Goal: Task Accomplishment & Management: Manage account settings

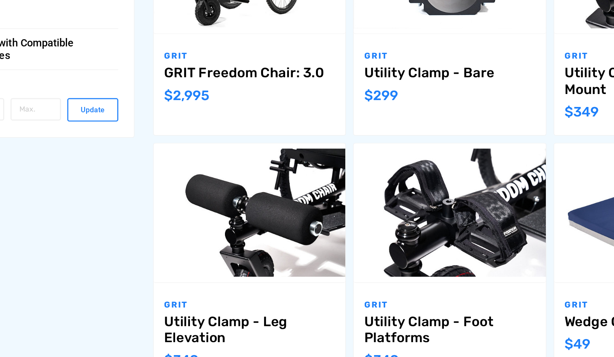
scroll to position [368, 0]
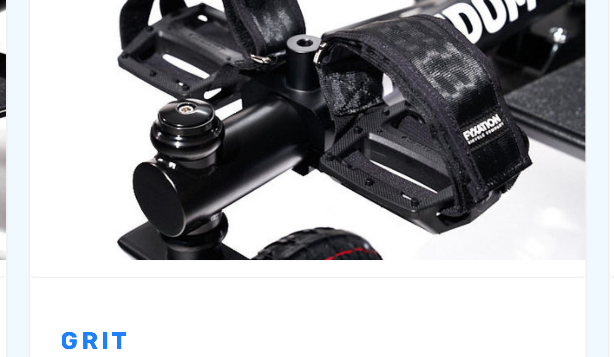
click at [316, 268] on div "GRIT Utility Clamp - Foot Platforms MSRP: Was: Now: $349" at bounding box center [386, 304] width 140 height 73
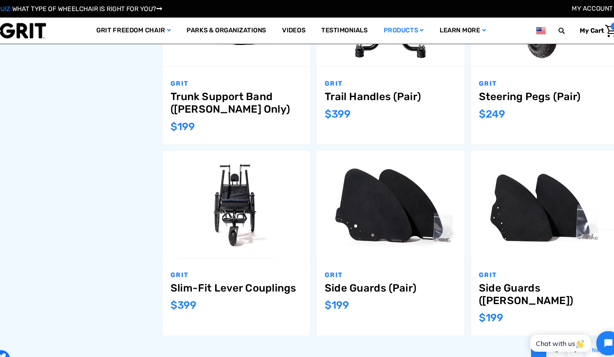
scroll to position [766, 0]
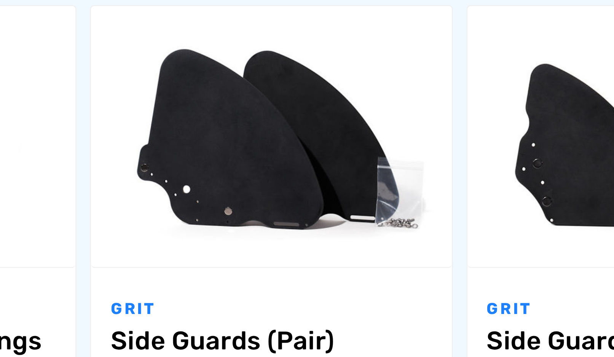
click at [169, 234] on div "GRIT Slim-Fit Lever Couplings MSRP: Was: Now: $399" at bounding box center [239, 270] width 140 height 73
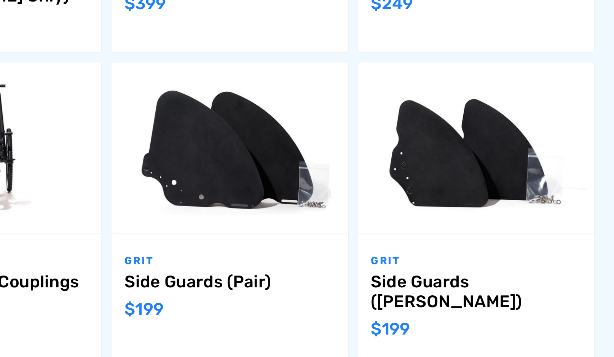
click at [323, 246] on p "GRIT" at bounding box center [385, 250] width 125 height 9
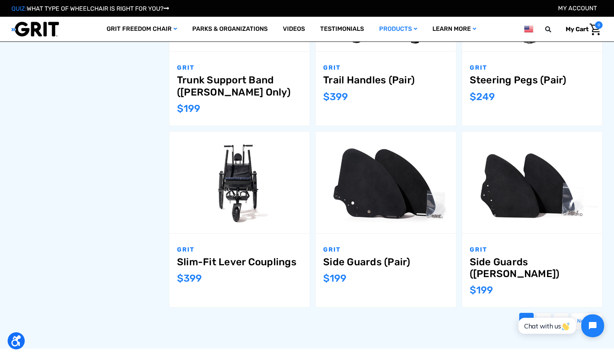
scroll to position [788, 0]
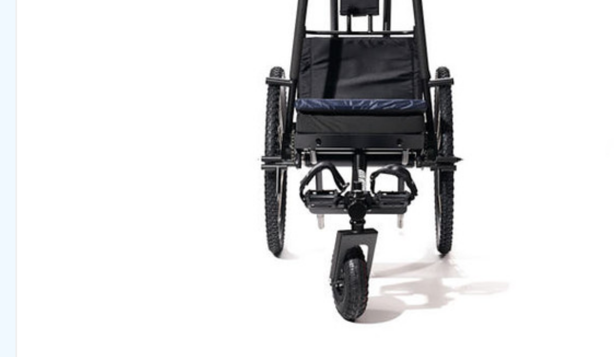
click at [169, 114] on img "Slim-Fit Lever Couplings,$399.00\a" at bounding box center [239, 161] width 140 height 94
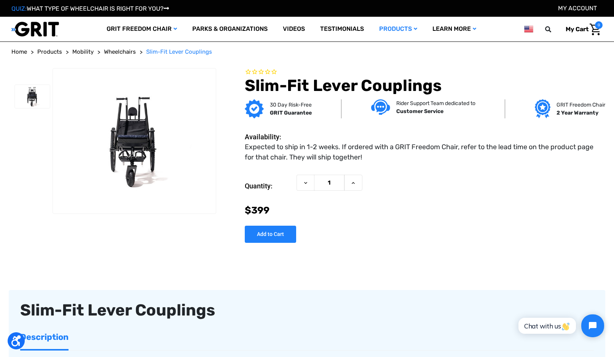
click at [130, 35] on link "GRIT Freedom Chair" at bounding box center [142, 29] width 86 height 25
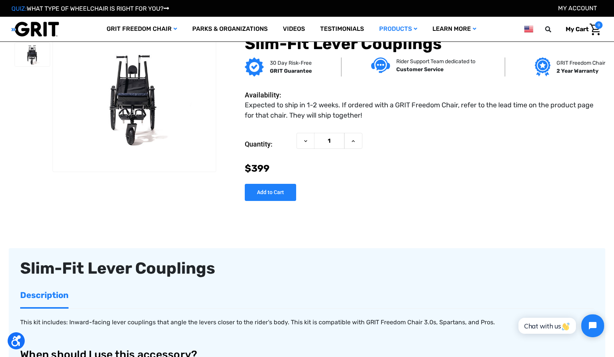
click at [136, 31] on link "GRIT Freedom Chair" at bounding box center [142, 29] width 86 height 25
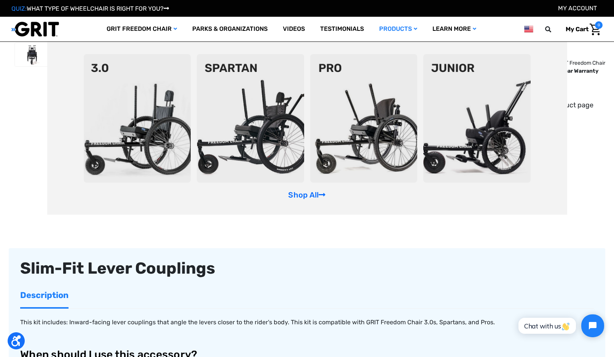
click at [389, 148] on img at bounding box center [363, 118] width 107 height 129
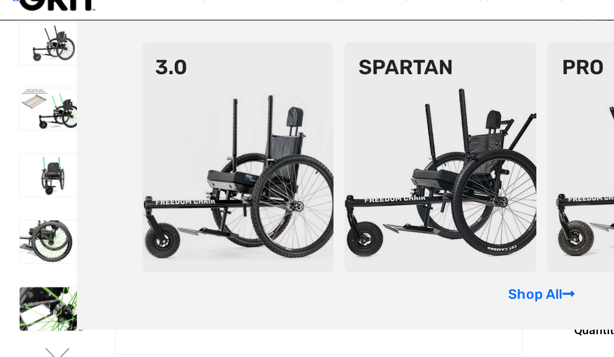
click at [23, 154] on img at bounding box center [33, 166] width 36 height 24
click at [24, 154] on img at bounding box center [33, 166] width 36 height 24
click at [30, 117] on img at bounding box center [33, 129] width 36 height 24
click at [24, 193] on div at bounding box center [32, 244] width 43 height 409
click at [21, 192] on img at bounding box center [33, 204] width 36 height 24
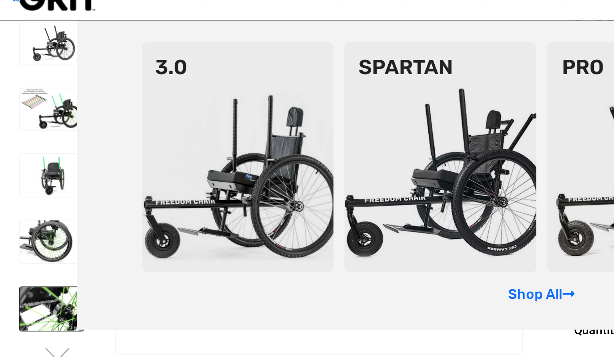
click at [31, 225] on button "Next" at bounding box center [37, 229] width 16 height 9
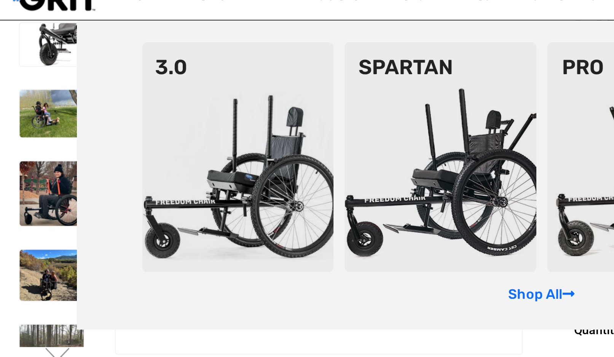
click at [24, 121] on img at bounding box center [33, 139] width 36 height 36
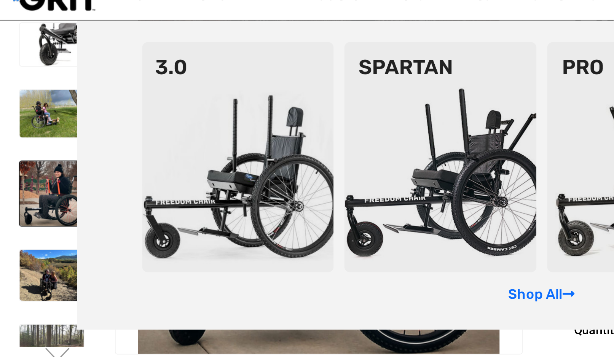
click at [21, 121] on img at bounding box center [33, 139] width 36 height 36
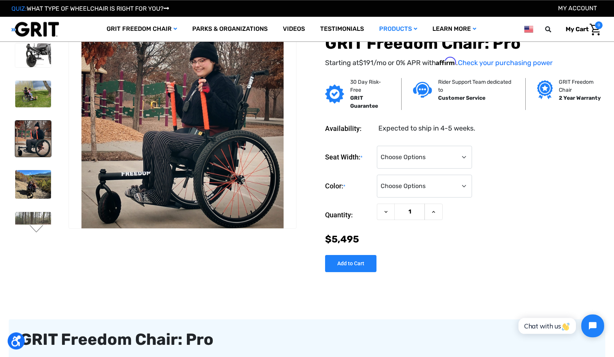
scroll to position [0, 0]
click at [34, 232] on button "Next" at bounding box center [37, 229] width 16 height 9
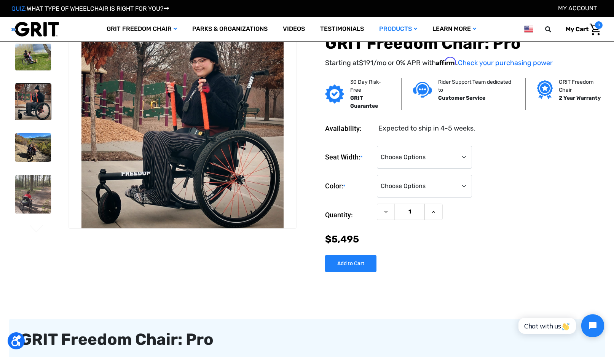
click at [26, 200] on img at bounding box center [33, 194] width 36 height 38
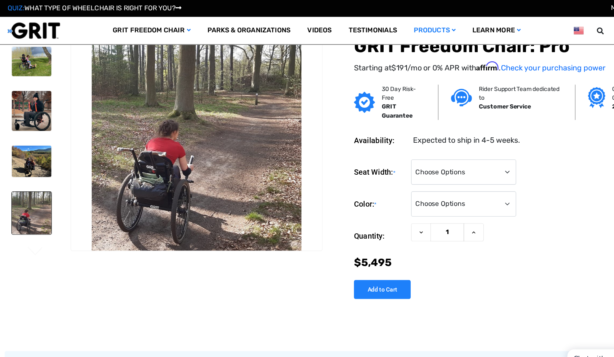
scroll to position [0, 0]
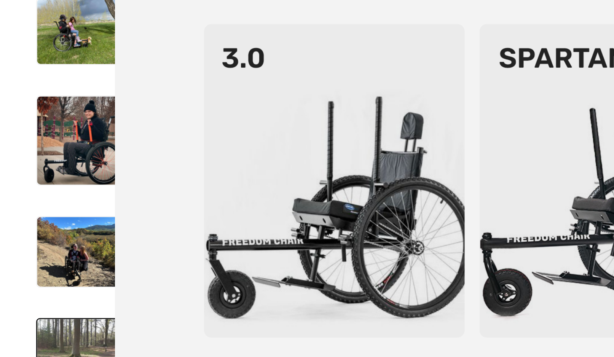
click at [28, 134] on img at bounding box center [33, 148] width 36 height 29
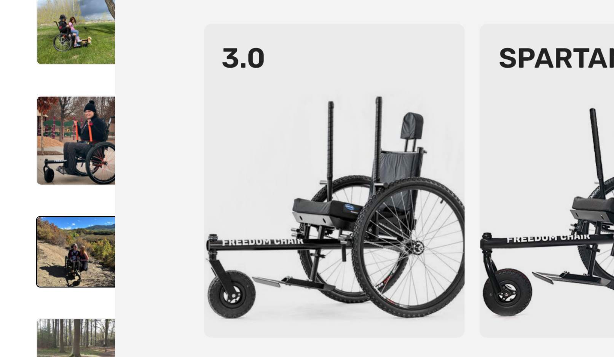
click at [24, 134] on img at bounding box center [33, 148] width 36 height 29
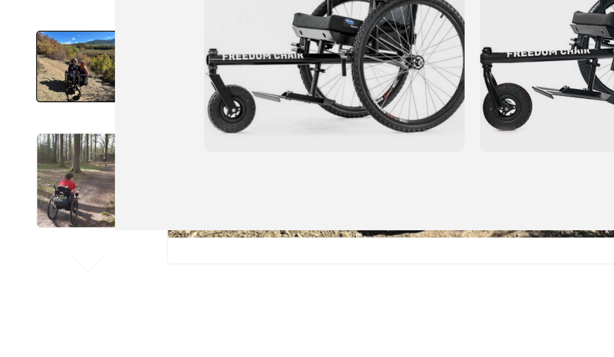
click at [24, 130] on li at bounding box center [32, 148] width 43 height 37
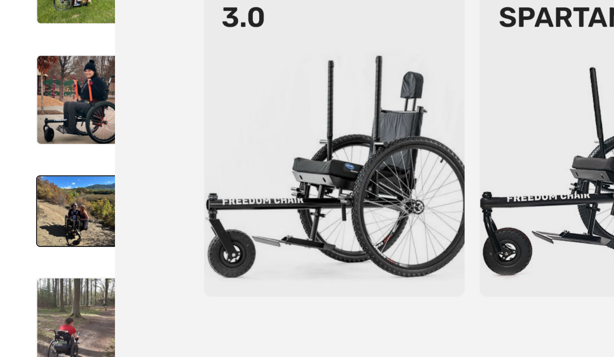
click at [29, 84] on img at bounding box center [33, 102] width 36 height 36
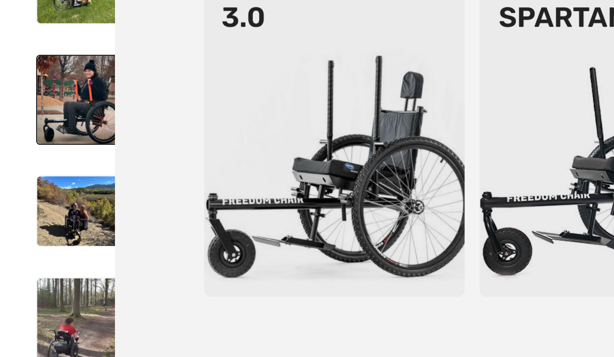
click at [30, 84] on img at bounding box center [33, 102] width 36 height 36
click at [25, 84] on img at bounding box center [33, 102] width 36 height 36
click at [22, 84] on img at bounding box center [33, 102] width 36 height 36
click at [190, 118] on img at bounding box center [137, 118] width 107 height 129
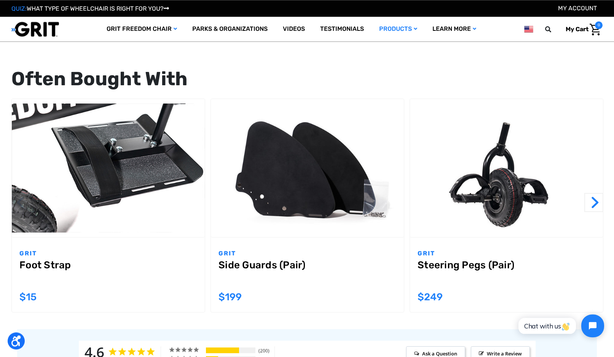
scroll to position [648, 0]
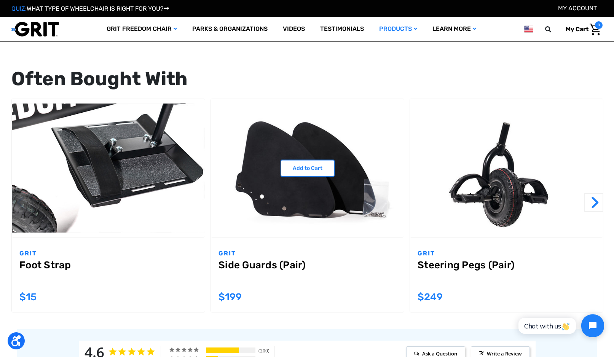
click at [257, 203] on img "Side Guards (Pair),$199.00\a" at bounding box center [307, 168] width 193 height 129
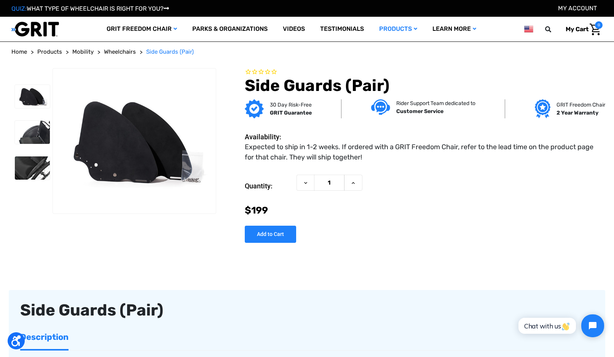
click at [31, 130] on img at bounding box center [32, 132] width 35 height 23
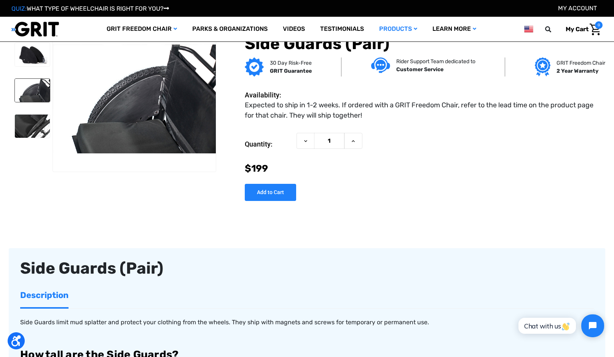
click at [34, 91] on img at bounding box center [32, 90] width 35 height 23
click at [33, 56] on img at bounding box center [32, 54] width 35 height 23
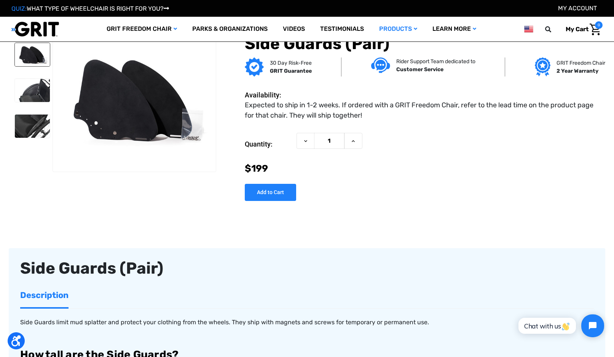
click at [27, 125] on img at bounding box center [32, 126] width 35 height 23
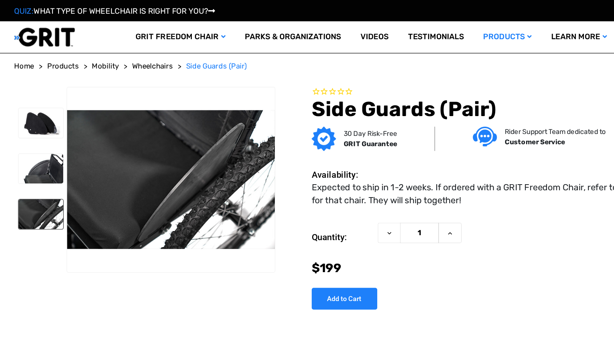
click at [120, 53] on span "Wheelchairs" at bounding box center [120, 51] width 32 height 7
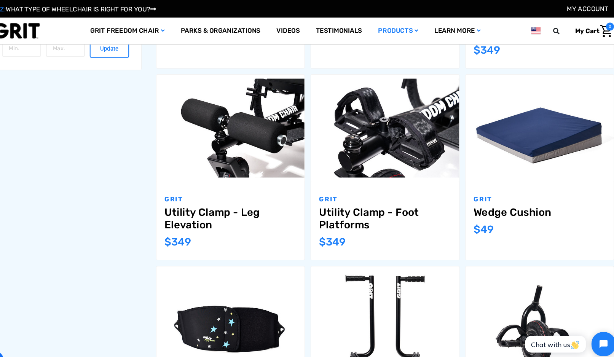
scroll to position [463, 0]
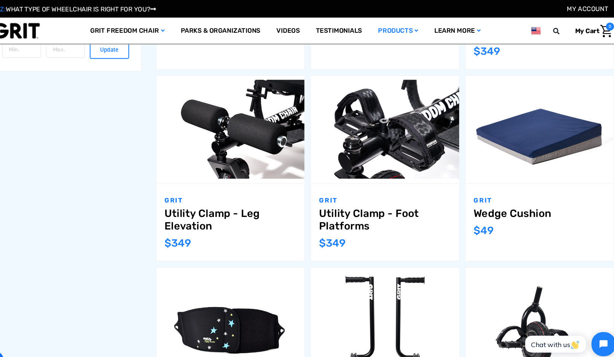
click at [124, 195] on div "Wheelchairs Push Chairs Filter by No filters applied Browse by Product Type, Br…" at bounding box center [307, 171] width 597 height 964
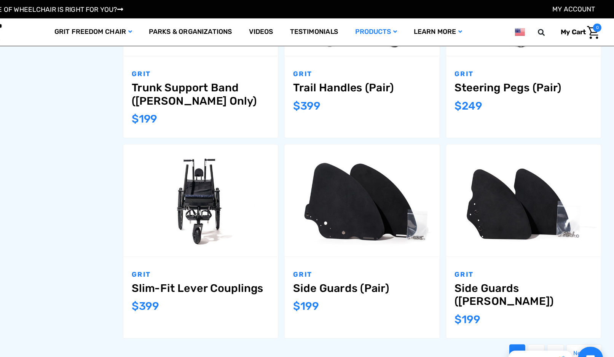
scroll to position [767, 0]
click at [571, 313] on link "Next" at bounding box center [587, 321] width 32 height 17
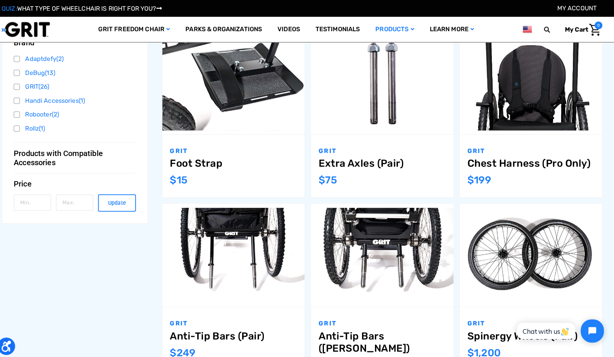
scroll to position [308, 0]
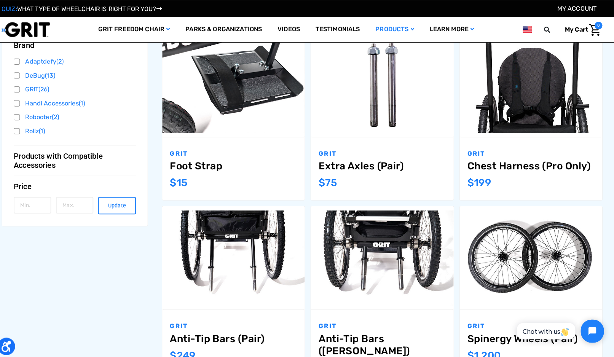
click at [184, 156] on p "GRIT" at bounding box center [239, 151] width 125 height 9
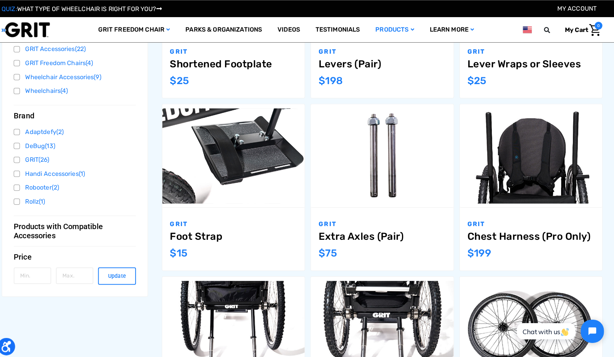
scroll to position [238, 0]
click at [177, 231] on link "Foot Strap" at bounding box center [239, 233] width 125 height 12
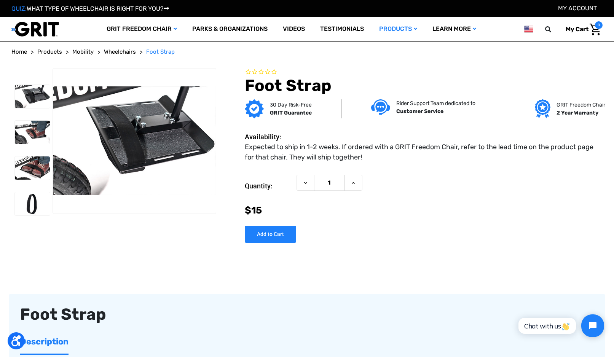
click at [259, 235] on input "Add to Cart" at bounding box center [270, 234] width 51 height 17
type input "Add to Cart"
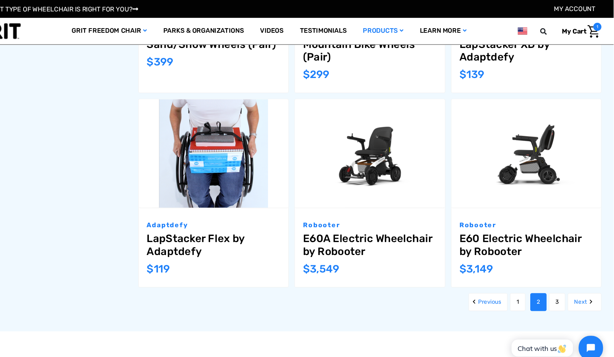
scroll to position [782, 0]
click at [571, 274] on link "Next" at bounding box center [587, 282] width 32 height 17
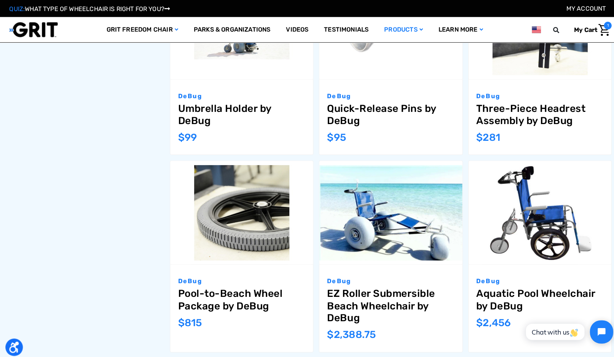
scroll to position [589, 0]
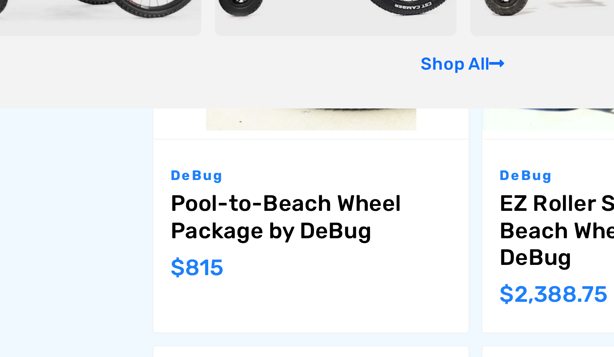
click at [43, 105] on div "Wheelchairs Push Chairs Filter by No filters applied Browse by Product Type, Br…" at bounding box center [307, 51] width 597 height 976
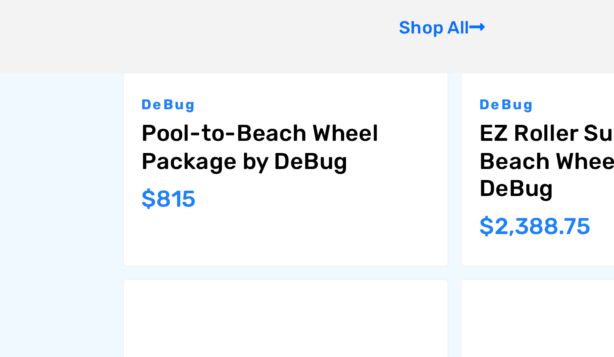
scroll to position [608, 0]
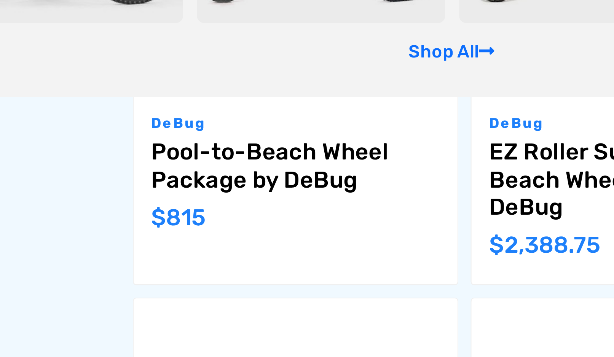
click at [161, 77] on ul "Compare Choose Options Rollz Rollz Motion Rhythm - Neuro Rollator MSRP: Was: No…" at bounding box center [383, 23] width 445 height 921
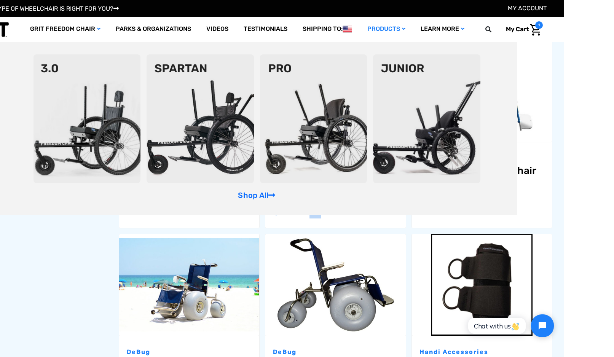
scroll to position [646, 0]
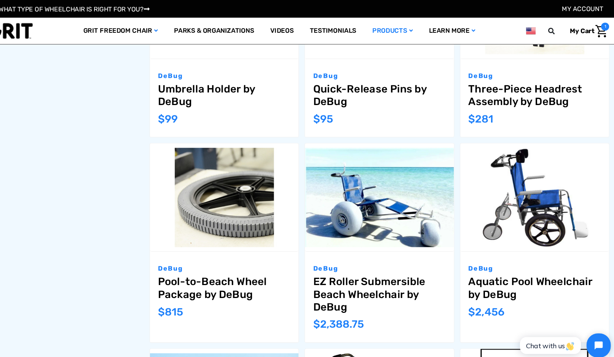
scroll to position [597, 0]
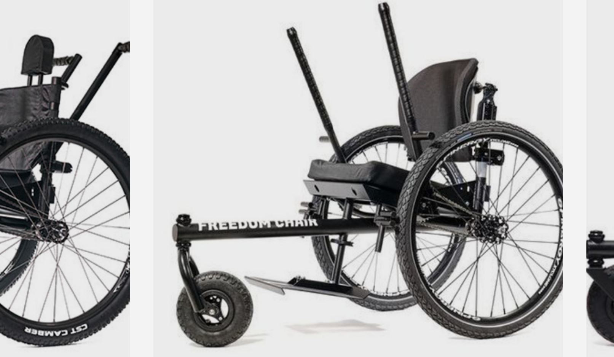
click at [310, 76] on img at bounding box center [363, 118] width 107 height 129
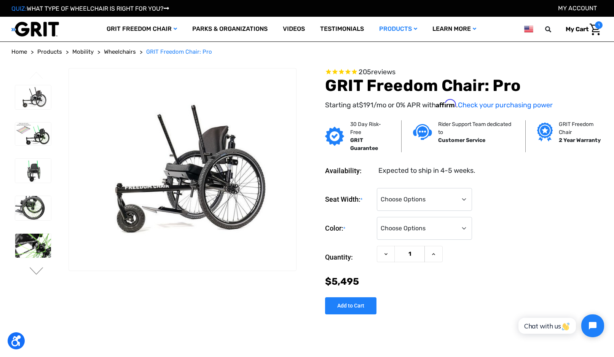
click at [34, 145] on link at bounding box center [33, 134] width 37 height 24
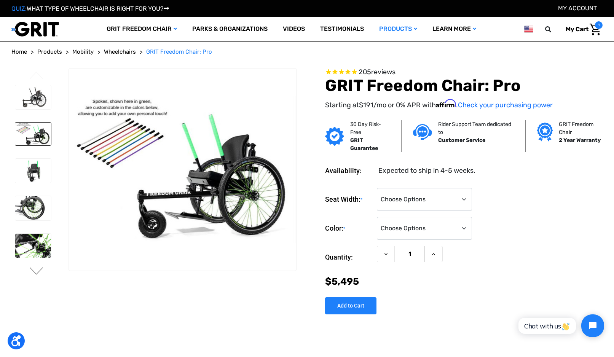
click at [33, 176] on img at bounding box center [33, 171] width 36 height 24
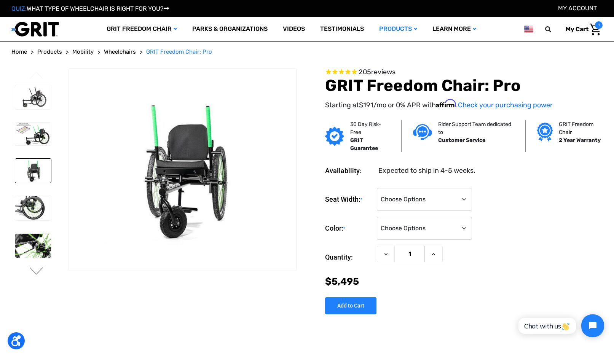
click at [26, 207] on img at bounding box center [33, 208] width 36 height 24
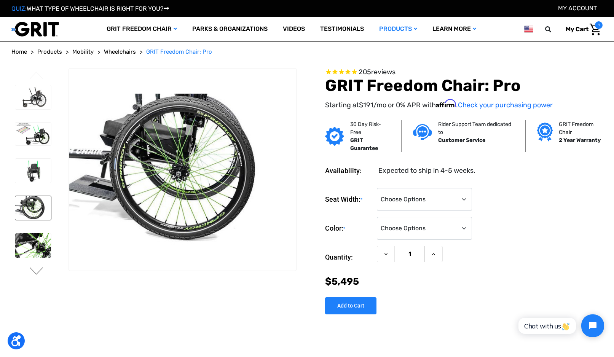
click at [30, 93] on img at bounding box center [33, 97] width 36 height 24
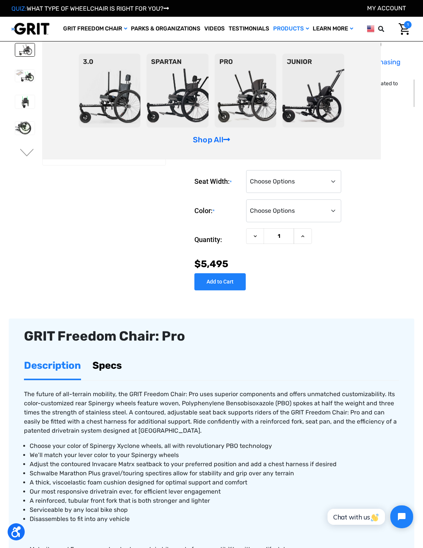
click at [242, 119] on img at bounding box center [246, 91] width 62 height 74
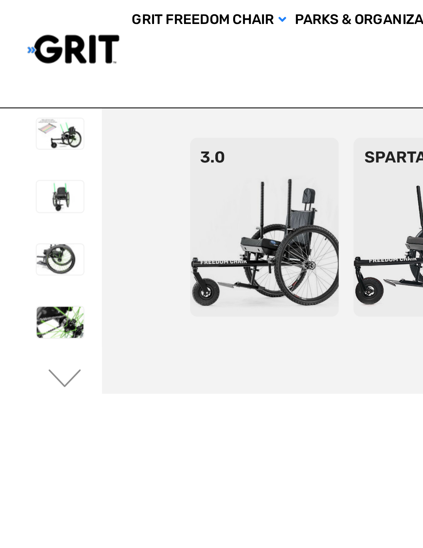
click at [15, 96] on img at bounding box center [24, 102] width 19 height 13
click at [15, 70] on img at bounding box center [24, 76] width 19 height 13
click at [24, 174] on button "Next" at bounding box center [27, 178] width 16 height 9
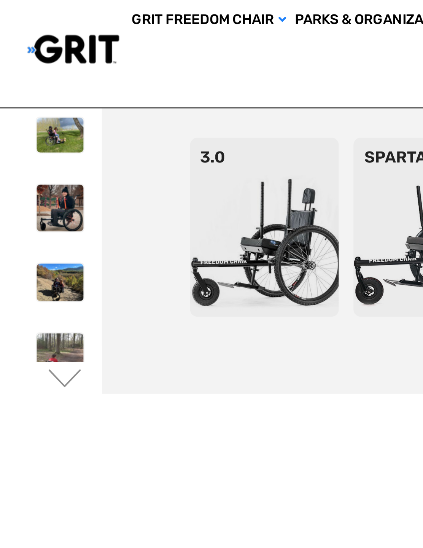
click at [16, 130] on img at bounding box center [24, 138] width 19 height 16
click at [2, 17] on header "Toggle menu My Cart 1 Search GRIT Freedom Chair Shop All Parks & Organizations …" at bounding box center [211, 41] width 423 height 48
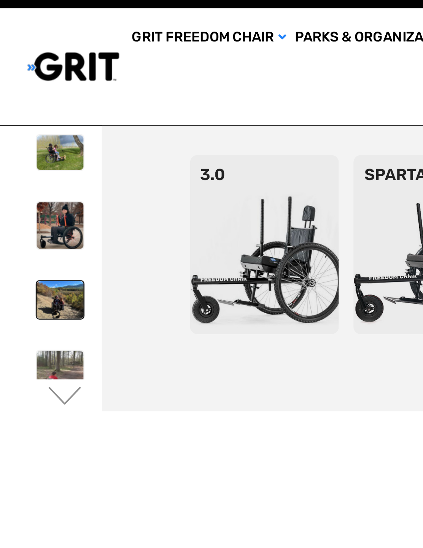
click at [11, 107] on div at bounding box center [24, 53] width 26 height 289
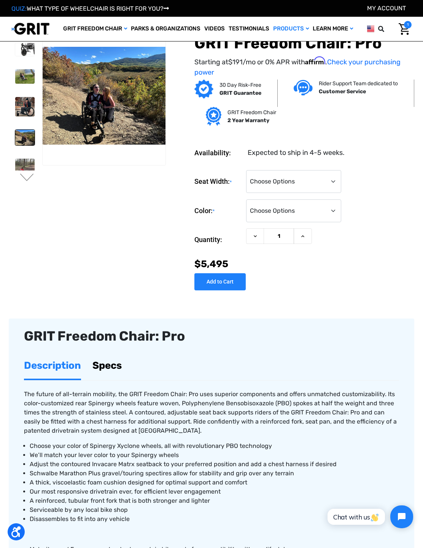
click at [403, 35] on img "Cart with 1 items" at bounding box center [404, 29] width 11 height 12
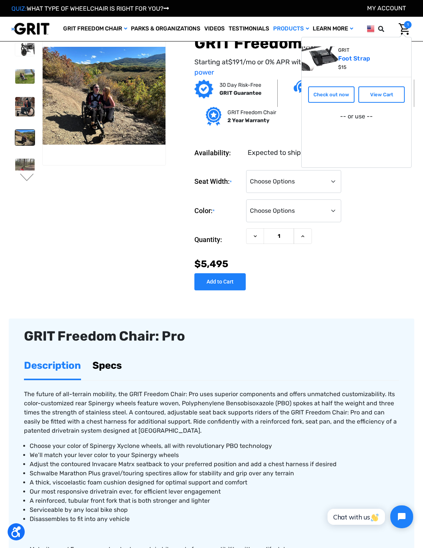
click at [15, 168] on img at bounding box center [24, 169] width 19 height 21
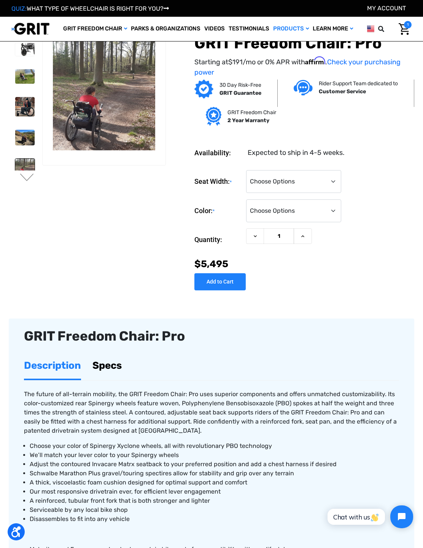
click at [15, 137] on img at bounding box center [24, 138] width 19 height 16
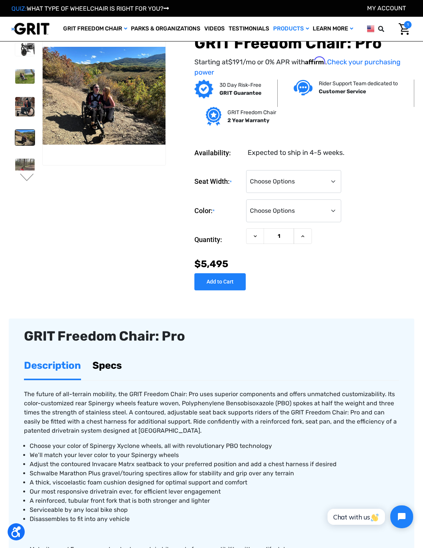
click at [15, 112] on img at bounding box center [24, 106] width 19 height 19
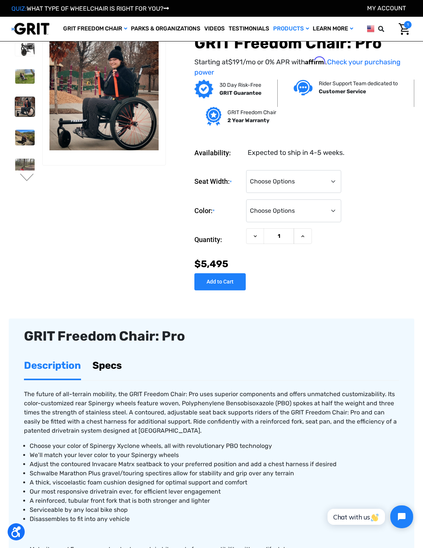
click at [15, 73] on img at bounding box center [24, 76] width 19 height 14
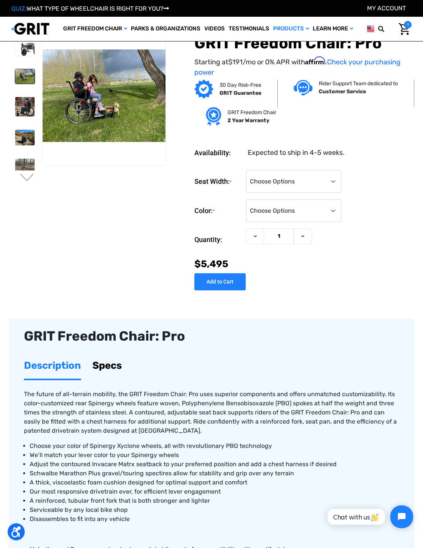
click at [17, 110] on img at bounding box center [24, 106] width 19 height 19
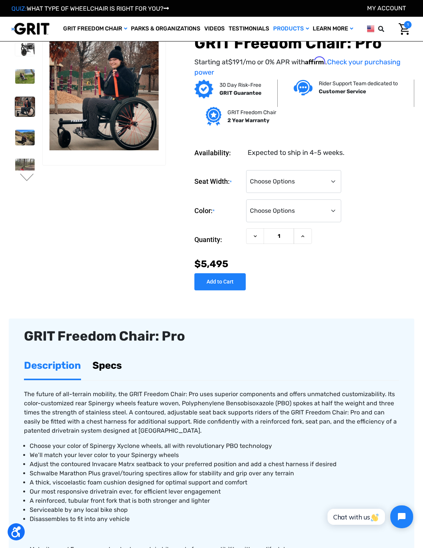
click at [15, 76] on img at bounding box center [24, 76] width 19 height 14
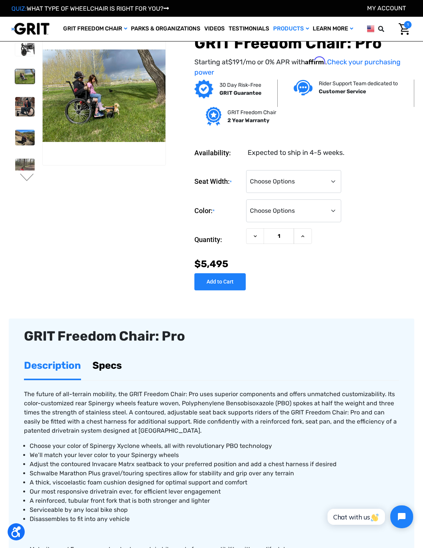
click at [0, 0] on img at bounding box center [0, 0] width 0 height 0
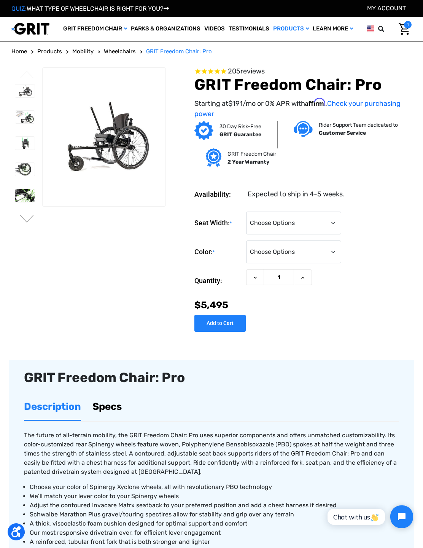
click at [24, 224] on button "Next" at bounding box center [27, 219] width 16 height 9
click at [15, 158] on img at bounding box center [24, 148] width 19 height 19
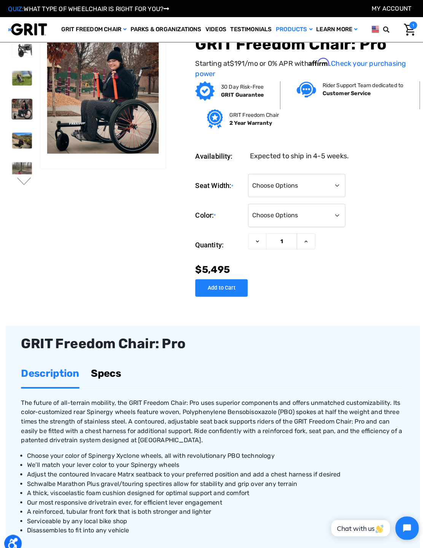
click at [81, 287] on div "You are currently on slide 2 of 3 Previous Next" at bounding box center [212, 163] width 406 height 274
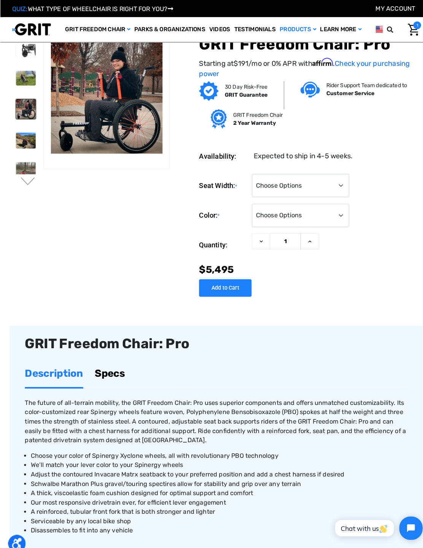
click at [15, 102] on img at bounding box center [24, 106] width 19 height 19
click at [15, 104] on img at bounding box center [24, 106] width 19 height 19
click at [15, 75] on img at bounding box center [24, 76] width 19 height 14
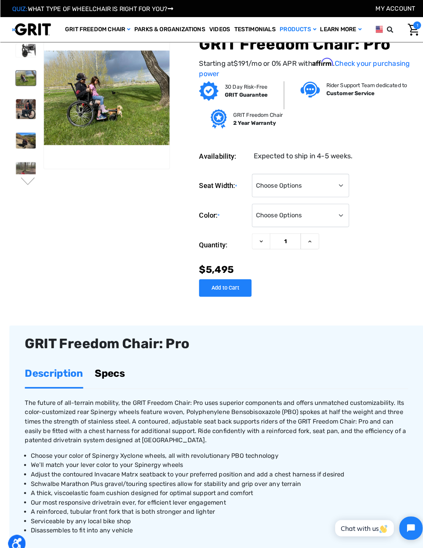
click at [24, 181] on button "Next" at bounding box center [27, 178] width 16 height 9
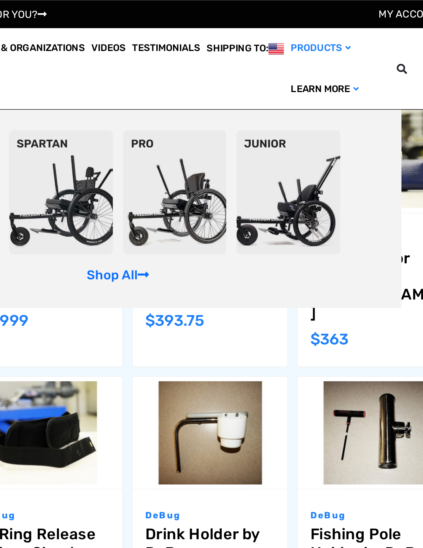
scroll to position [76, 0]
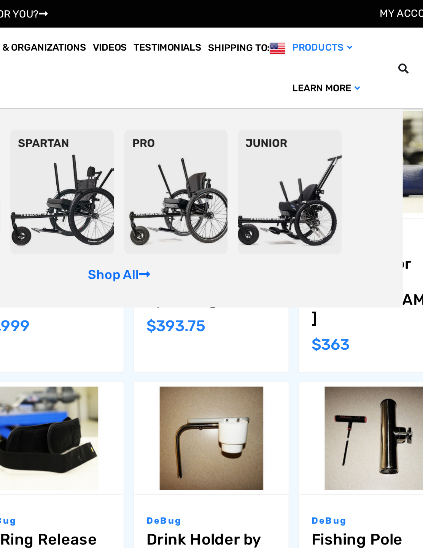
click at [53, 45] on ul "GRIT Freedom Chair Shop All Parks & Organizations Videos Testimonials Shipping …" at bounding box center [214, 41] width 322 height 48
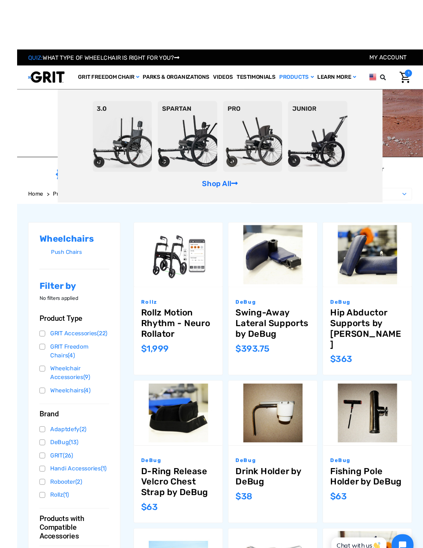
scroll to position [0, 0]
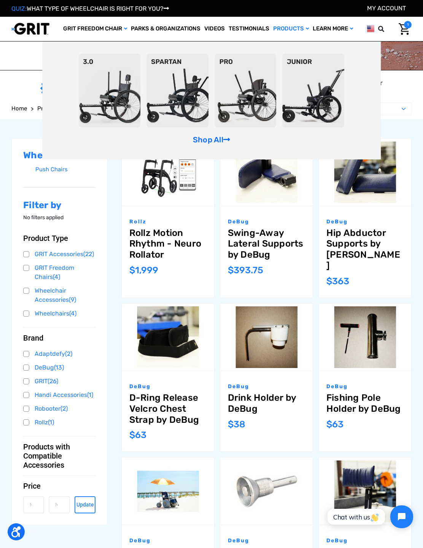
click at [407, 289] on li "Compare Add to Cart The item has been added DeBug Hip Abductor Supports by DeBu…" at bounding box center [365, 220] width 99 height 165
click at [124, 41] on ul "GRIT Freedom Chair Shop All Parks & Organizations Videos Testimonials Shipping …" at bounding box center [208, 29] width 294 height 24
click at [120, 41] on ul "GRIT Freedom Chair Shop All Parks & Organizations Videos Testimonials Shipping …" at bounding box center [208, 29] width 294 height 24
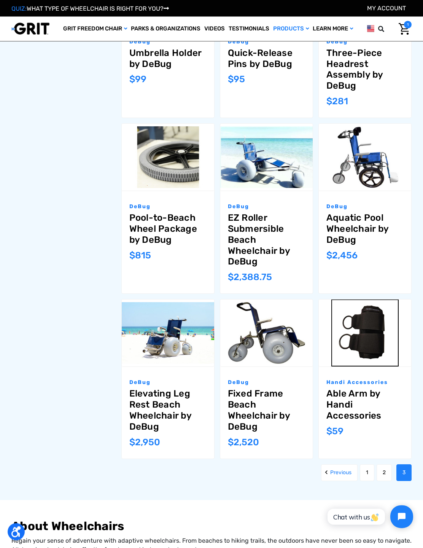
scroll to position [500, 0]
click at [385, 464] on link "2" at bounding box center [384, 472] width 15 height 17
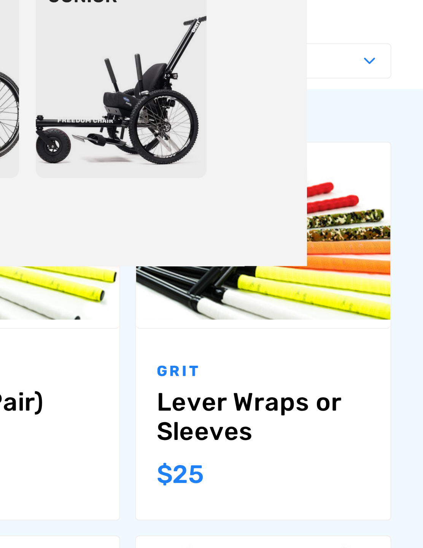
click at [220, 207] on div "GRIT Levers (Pair) MSRP: Was: Now: $198" at bounding box center [266, 242] width 93 height 70
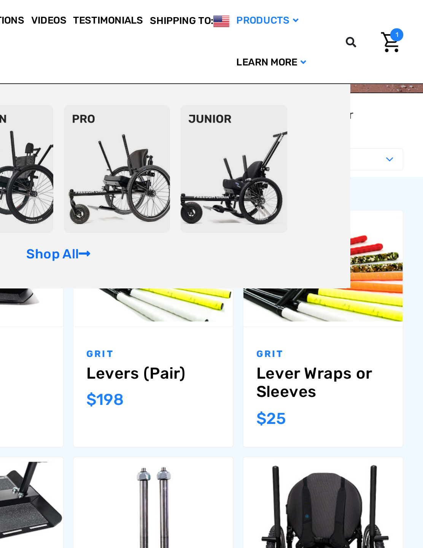
click at [327, 228] on link "Lever Wraps or Sleeves" at bounding box center [365, 239] width 77 height 22
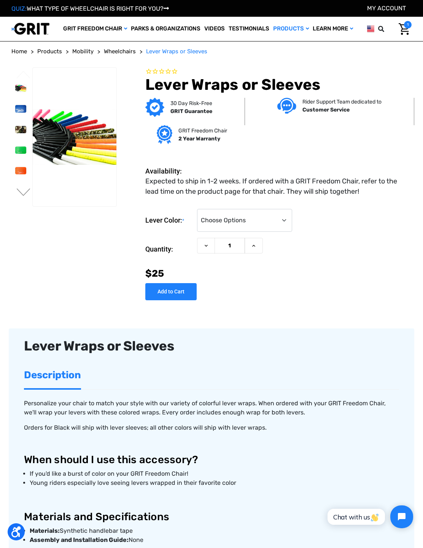
click at [15, 113] on link at bounding box center [21, 109] width 12 height 8
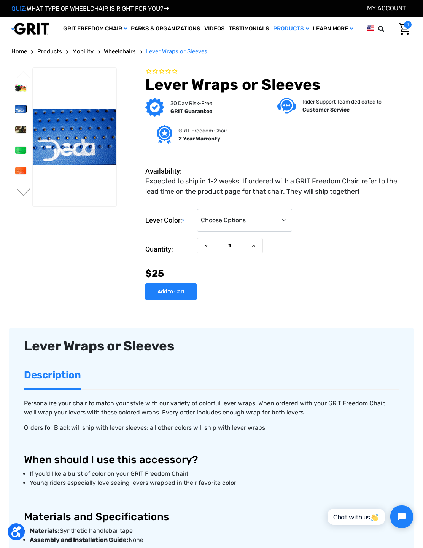
click at [15, 133] on img at bounding box center [20, 129] width 11 height 7
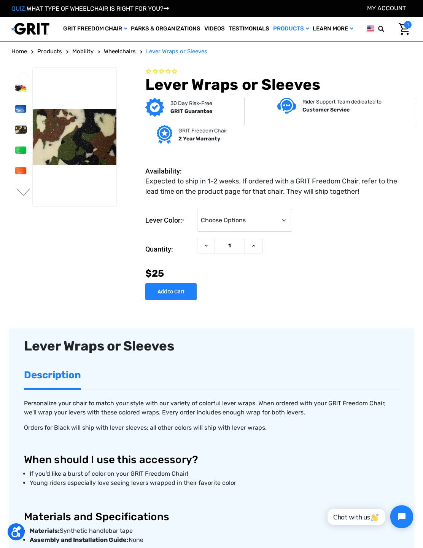
click at [15, 154] on img at bounding box center [20, 150] width 11 height 7
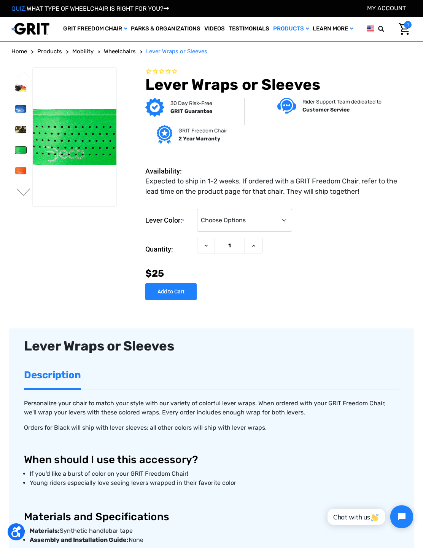
click at [15, 174] on img at bounding box center [20, 170] width 11 height 7
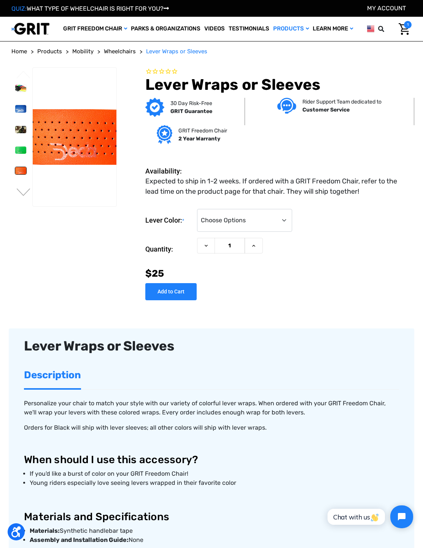
click at [20, 198] on button "Next" at bounding box center [24, 192] width 16 height 9
click at [15, 175] on img at bounding box center [20, 171] width 11 height 7
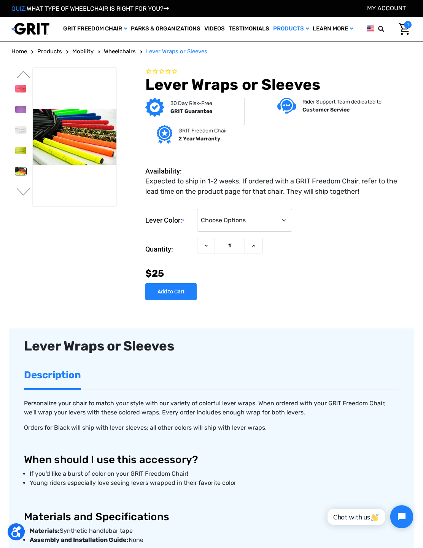
click at [15, 154] on img at bounding box center [20, 150] width 11 height 7
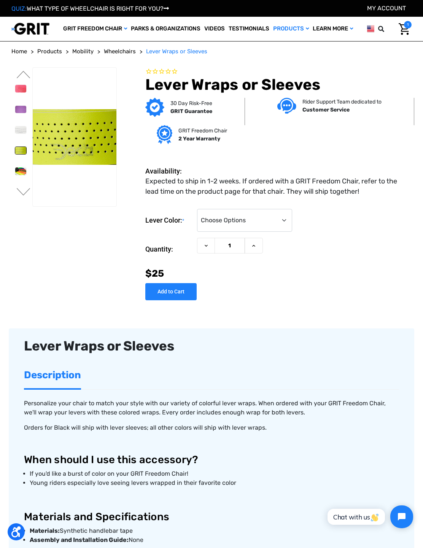
click at [15, 113] on img at bounding box center [20, 109] width 11 height 7
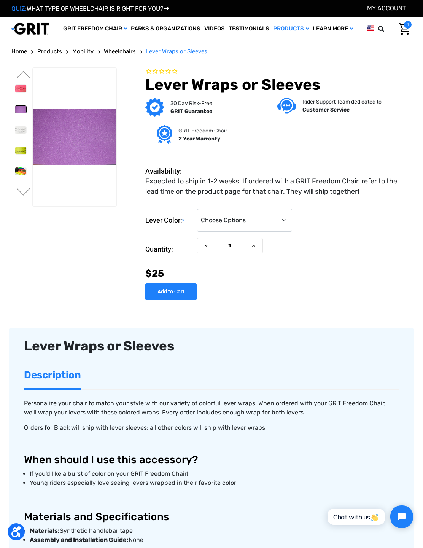
click at [15, 92] on img at bounding box center [20, 88] width 11 height 7
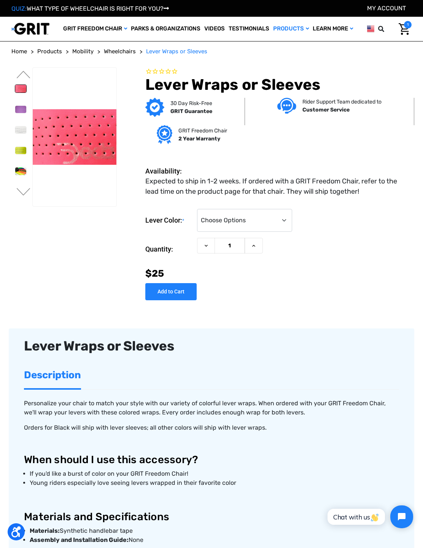
click at [19, 229] on section "You are currently on slide 2 of 3 Previous" at bounding box center [64, 179] width 111 height 224
click at [11, 179] on li at bounding box center [20, 171] width 18 height 15
click at [21, 197] on button "Next" at bounding box center [24, 192] width 16 height 9
click at [15, 179] on img at bounding box center [20, 173] width 11 height 11
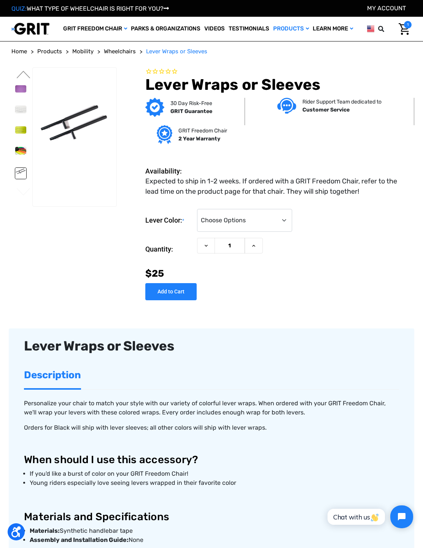
click at [15, 179] on img at bounding box center [20, 173] width 11 height 11
click at [26, 80] on button "Previous" at bounding box center [24, 75] width 16 height 9
click at [23, 93] on ul "Previous" at bounding box center [21, 131] width 21 height 129
click at [21, 87] on div "You are currently on slide 2 of 3 Previous Next Blue" at bounding box center [212, 435] width 406 height 748
click at [16, 80] on button "Previous" at bounding box center [24, 75] width 16 height 9
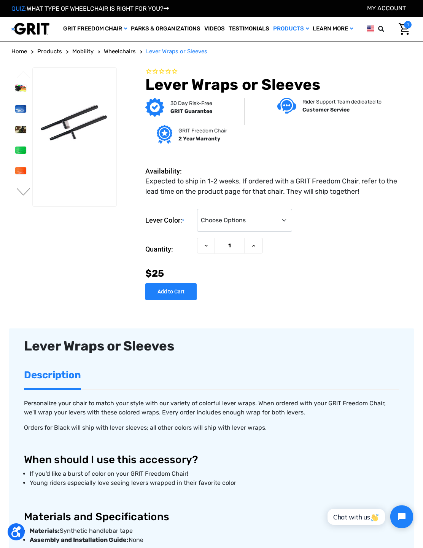
click at [15, 92] on link at bounding box center [21, 88] width 12 height 8
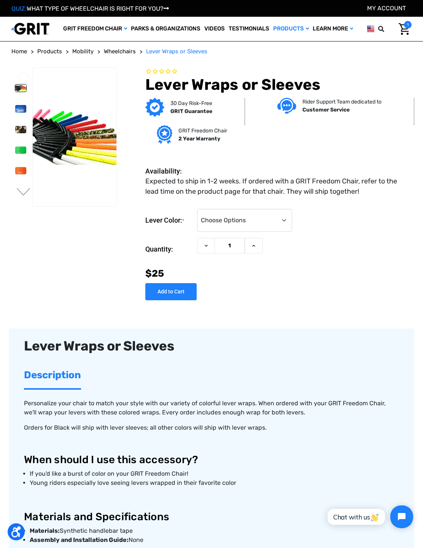
click at [15, 112] on img at bounding box center [20, 108] width 11 height 7
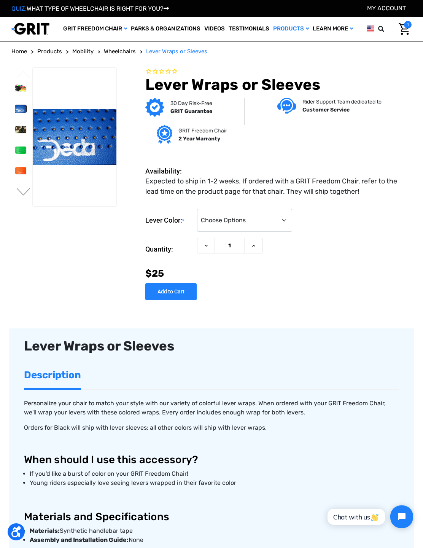
click at [15, 133] on img at bounding box center [20, 129] width 11 height 7
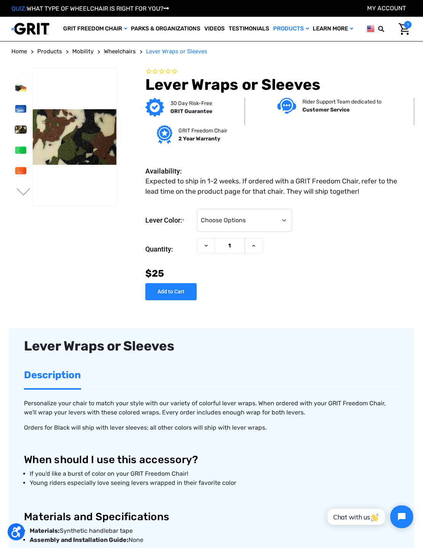
click at [11, 158] on li at bounding box center [20, 150] width 18 height 15
click at [11, 178] on li at bounding box center [20, 170] width 18 height 15
click at [287, 232] on select "Choose Options Black (Lever Sleeves) Blue Camo Green Orange Pink Purple Red Whi…" at bounding box center [244, 220] width 95 height 23
click at [290, 232] on select "Choose Options Black (Lever Sleeves) Blue Camo Green Orange Pink Purple Red Whi…" at bounding box center [244, 220] width 95 height 23
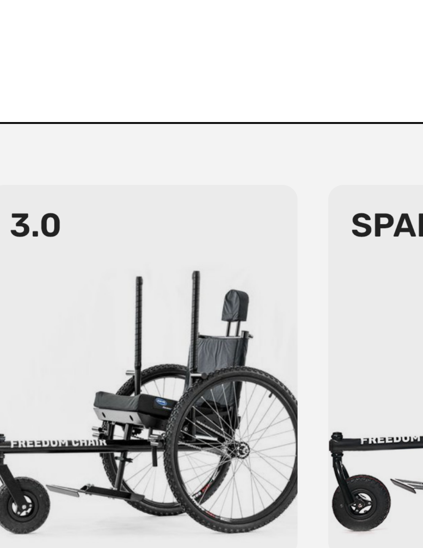
click at [79, 78] on img at bounding box center [110, 115] width 62 height 74
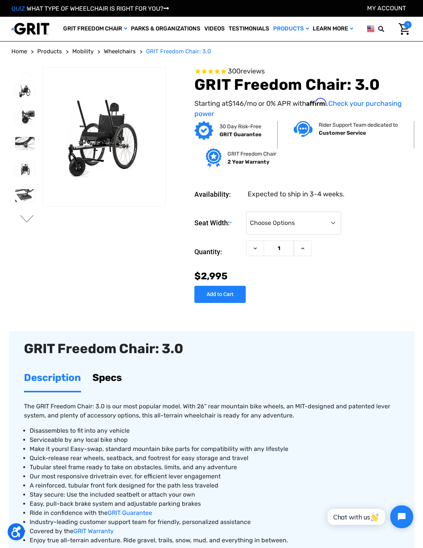
click at [19, 202] on img at bounding box center [24, 195] width 19 height 13
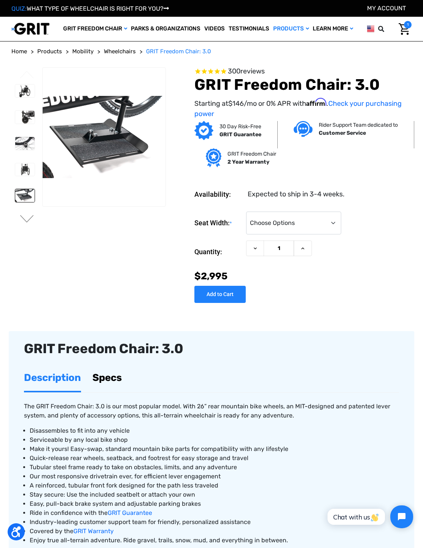
click at [15, 176] on img at bounding box center [24, 169] width 19 height 13
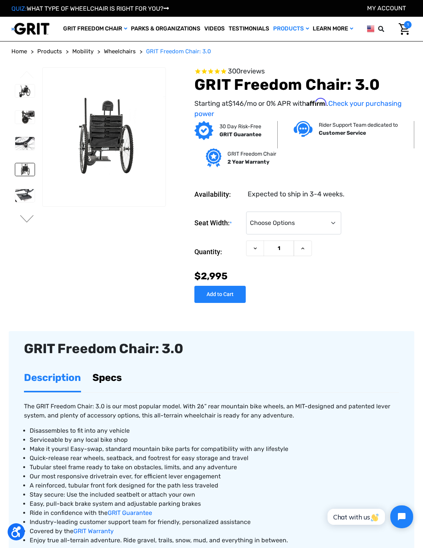
click at [15, 150] on img at bounding box center [24, 143] width 19 height 13
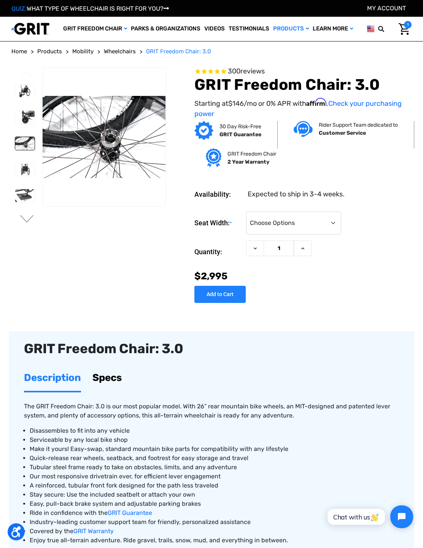
click at [16, 124] on img at bounding box center [24, 117] width 19 height 13
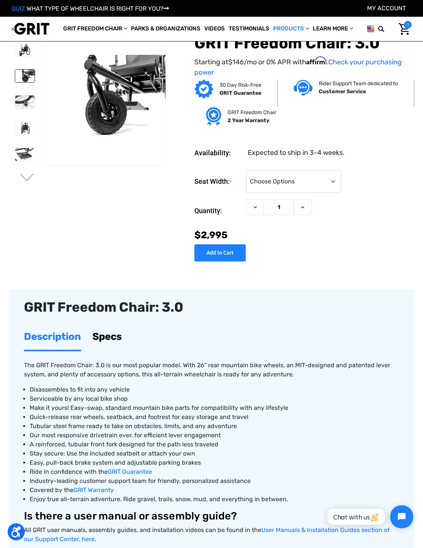
click at [373, 34] on img at bounding box center [370, 29] width 7 height 10
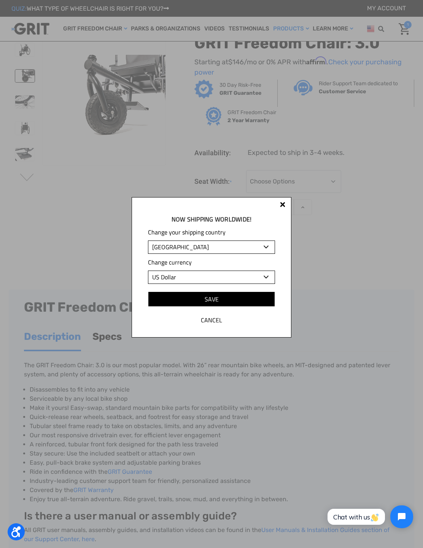
click at [277, 199] on div "Now shipping worldwide! Change your shipping country Albania Algeria Andorra An…" at bounding box center [212, 267] width 160 height 140
click at [277, 206] on div "Now shipping worldwide! Change your shipping country Albania Algeria Andorra An…" at bounding box center [212, 267] width 160 height 140
click at [281, 207] on div at bounding box center [283, 206] width 6 height 6
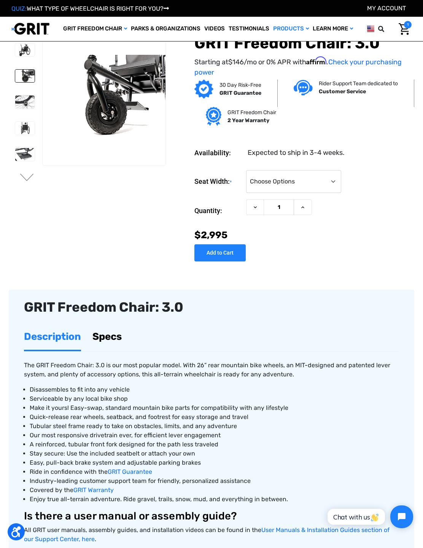
click at [282, 201] on input "1" at bounding box center [279, 208] width 30 height 16
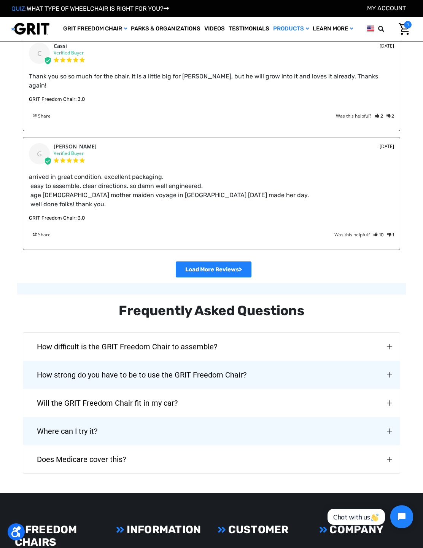
scroll to position [1485, 0]
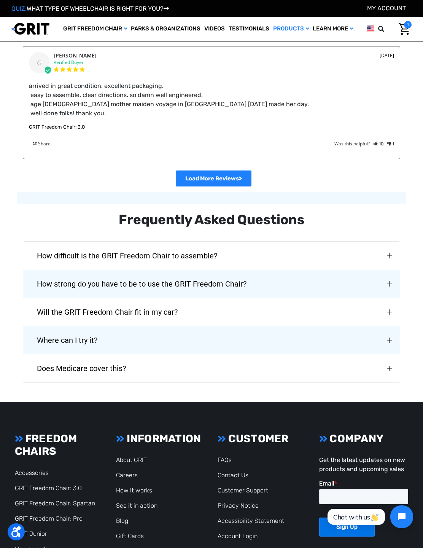
click at [224, 487] on link "Customer Support" at bounding box center [243, 490] width 51 height 7
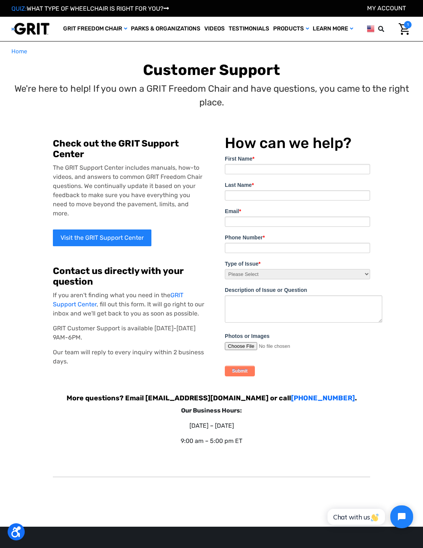
click at [388, 8] on link "My Account" at bounding box center [386, 8] width 39 height 7
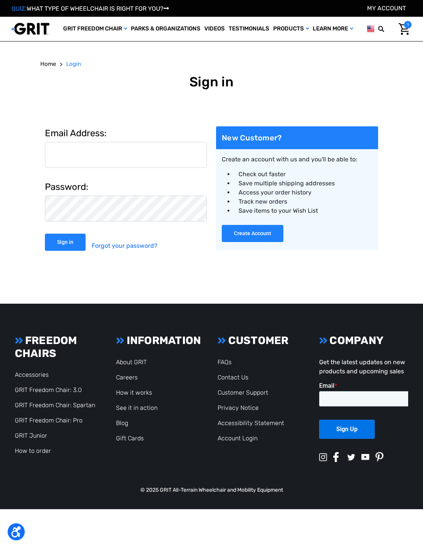
click at [69, 168] on input "Email Address:" at bounding box center [126, 155] width 162 height 26
type input "[EMAIL_ADDRESS][DOMAIN_NAME]"
click at [67, 251] on input "Sign in" at bounding box center [65, 242] width 41 height 17
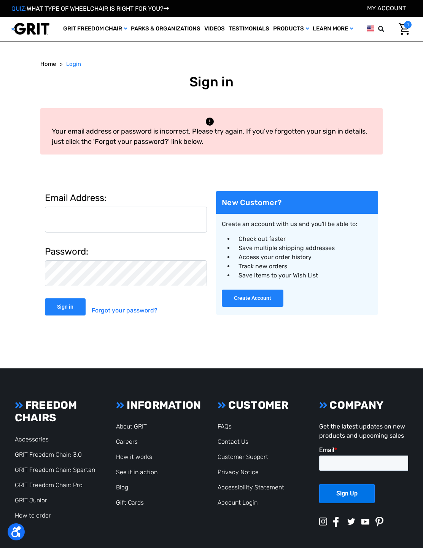
click at [64, 233] on input "Email Address:" at bounding box center [126, 220] width 162 height 26
type input "[EMAIL_ADDRESS][DOMAIN_NAME]"
click at [118, 323] on link "Forgot your password?" at bounding box center [125, 310] width 66 height 24
